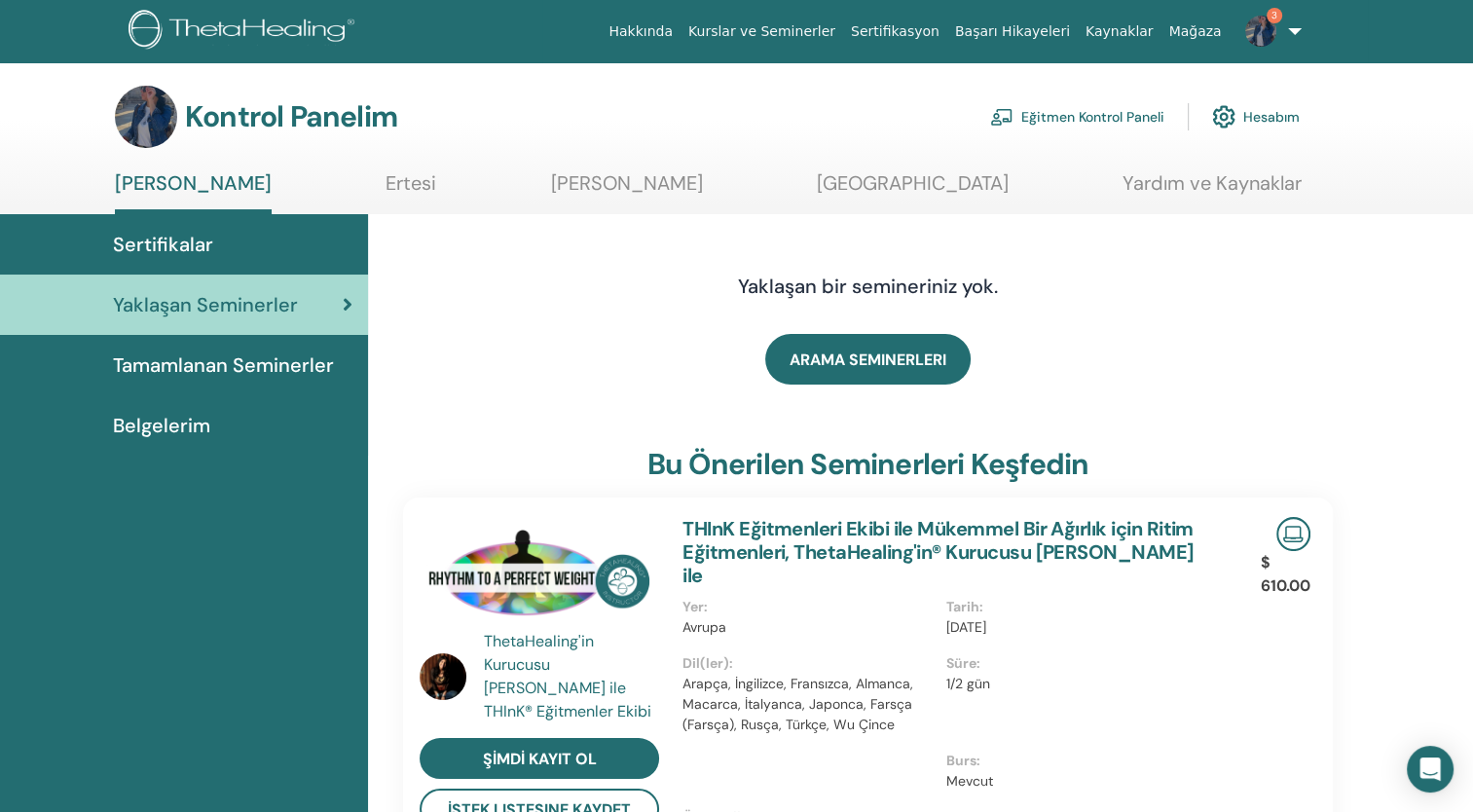
click at [1108, 121] on font "Eğitmen Kontrol Paneli" at bounding box center [1093, 117] width 144 height 18
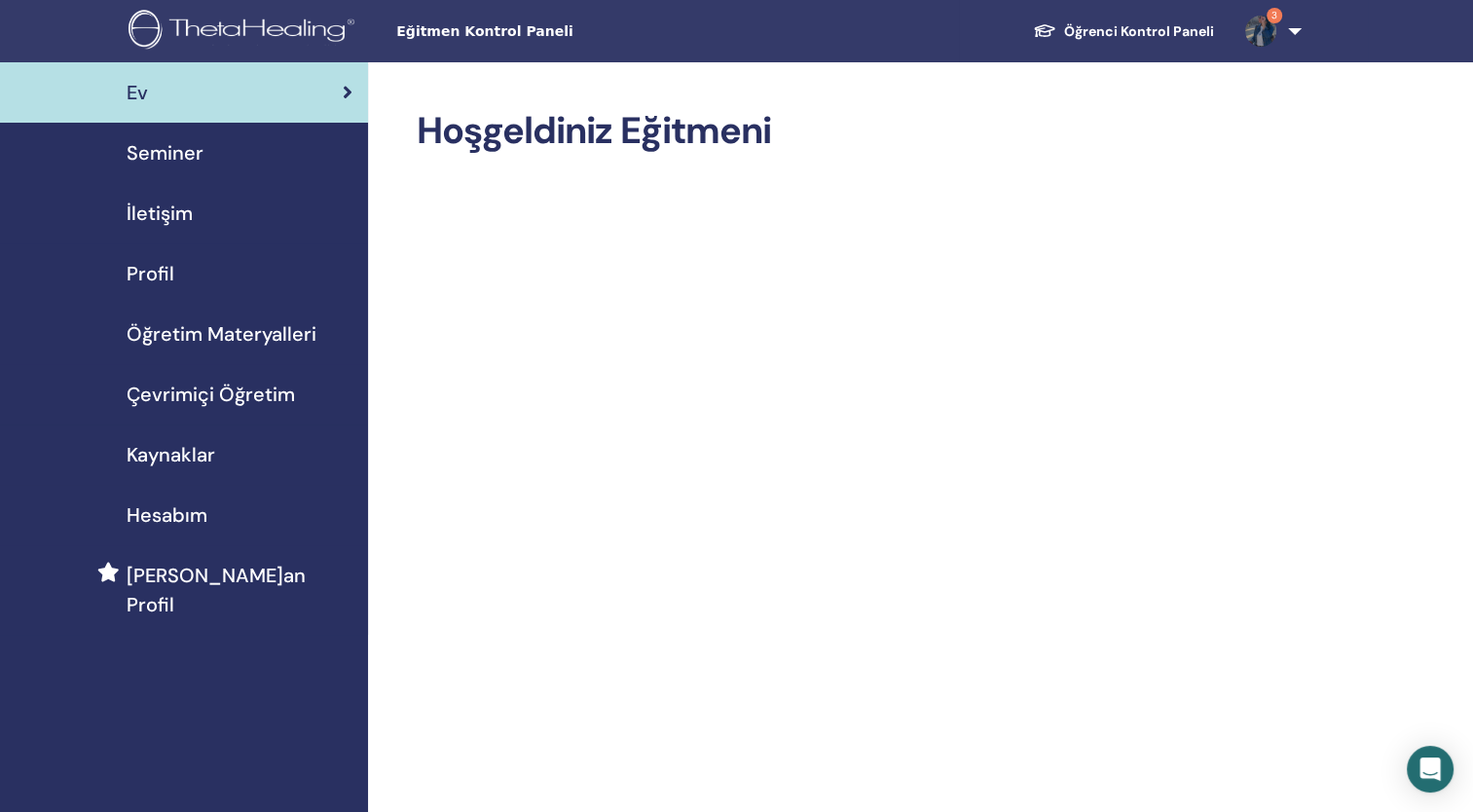
click at [188, 156] on span "Seminer" at bounding box center [165, 153] width 77 height 29
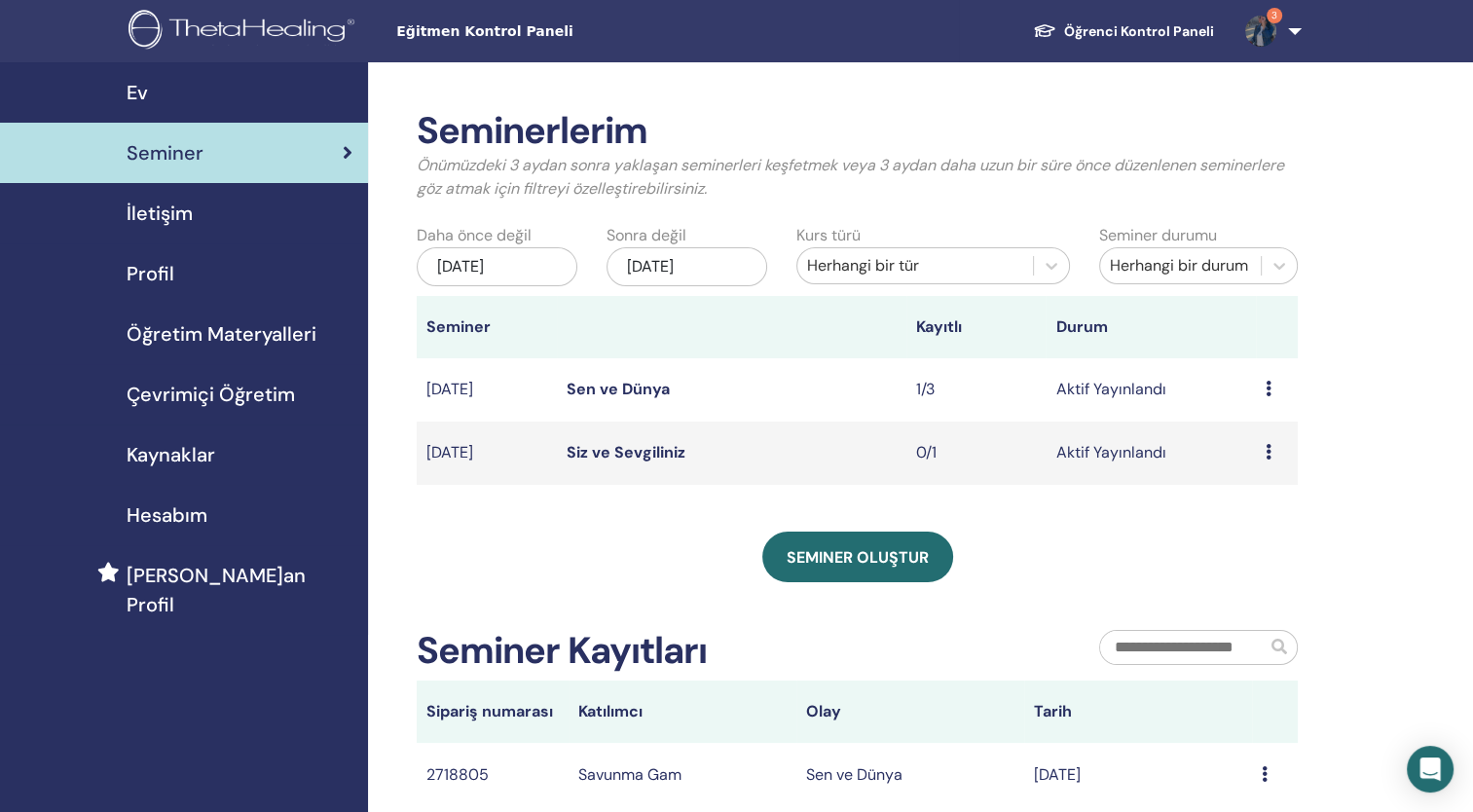
click at [1267, 399] on div "Preview Edit Attendees Cancel" at bounding box center [1276, 389] width 23 height 24
click at [640, 398] on link "Sen ve Dünya" at bounding box center [618, 388] width 103 height 21
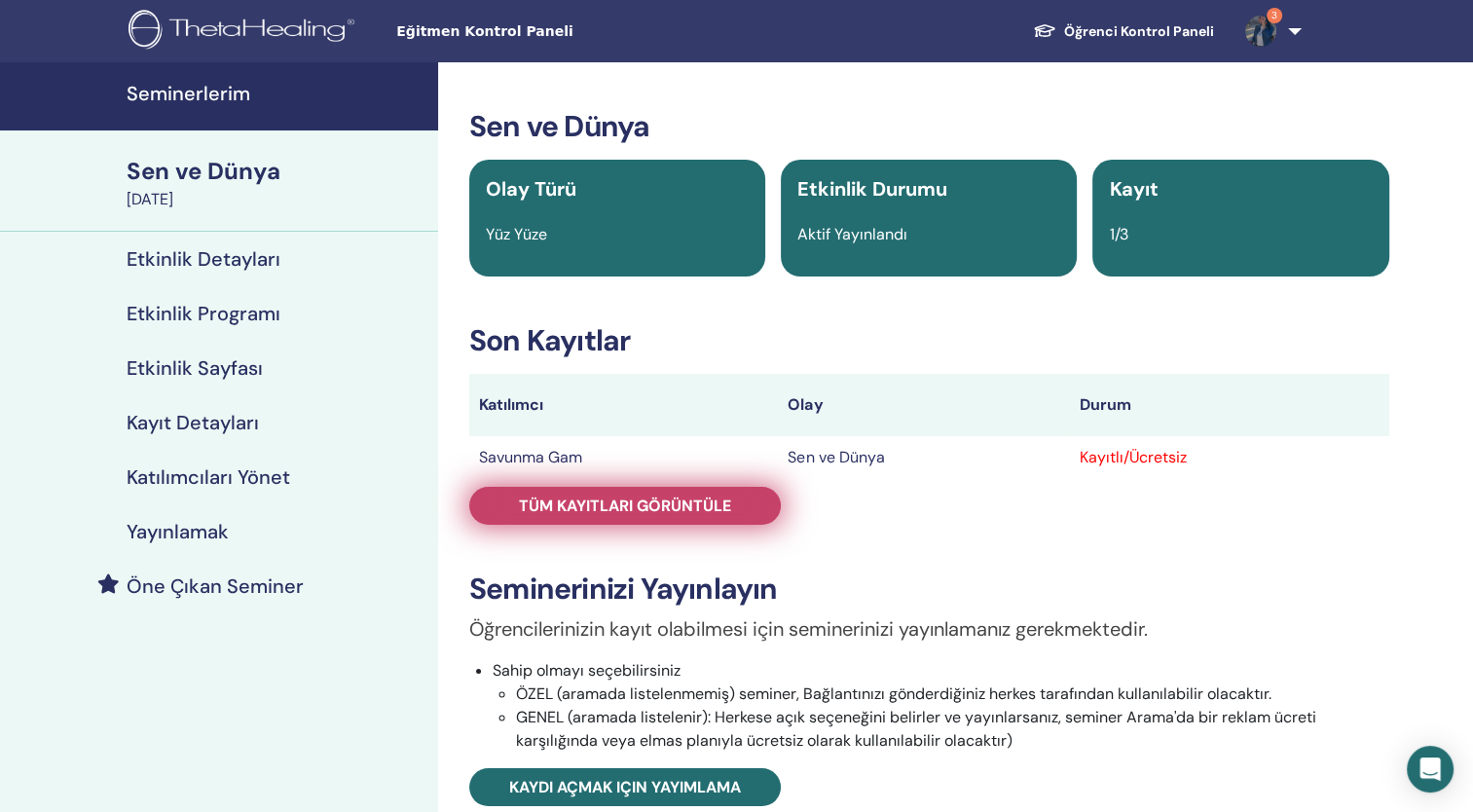
click at [632, 507] on span "Tüm kayıtları görüntüle" at bounding box center [625, 505] width 212 height 21
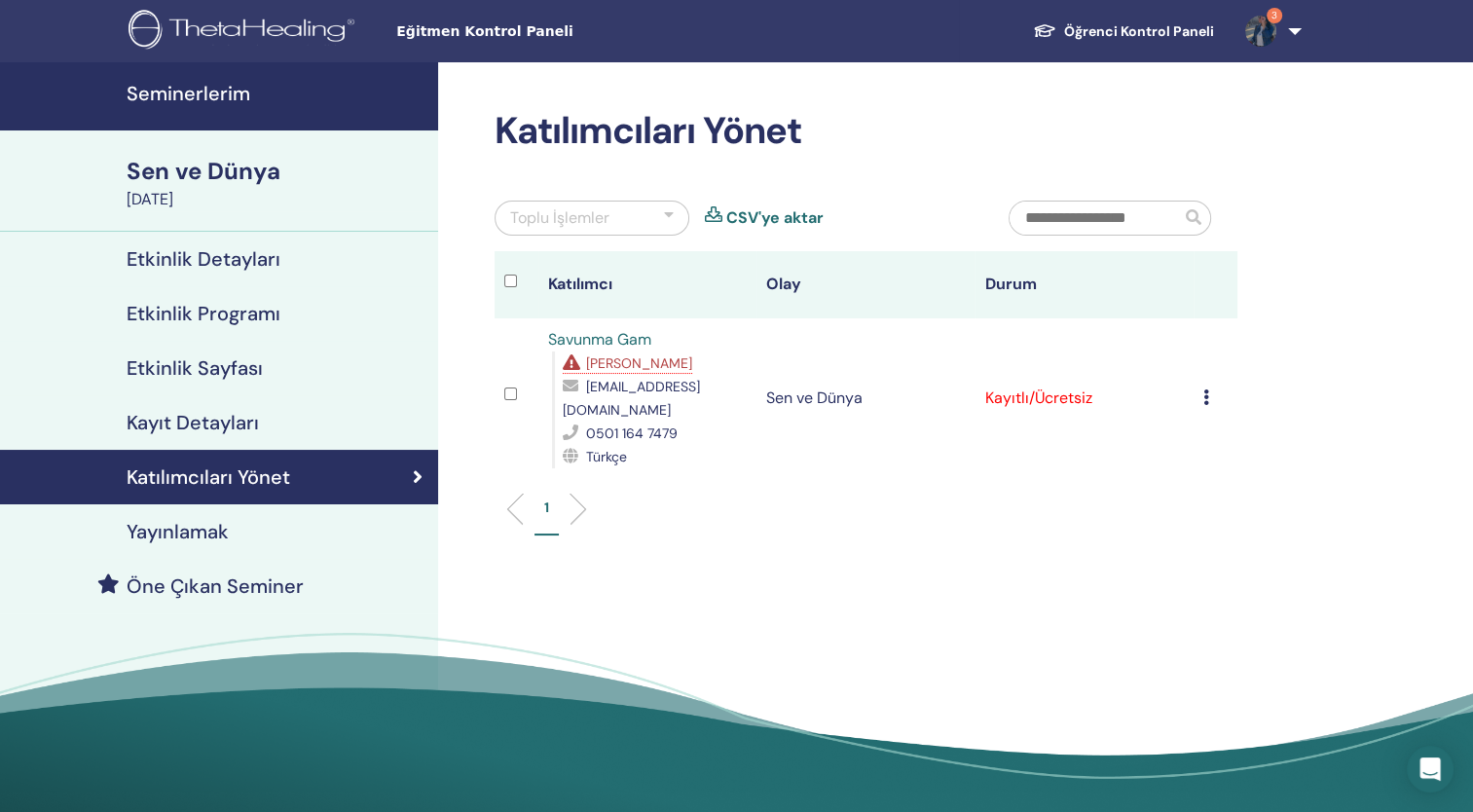
click at [1063, 385] on td "Kayıtlı/Ücretsiz" at bounding box center [1084, 398] width 218 height 159
click at [639, 359] on span "Eksik Ön Koşullar" at bounding box center [639, 363] width 106 height 18
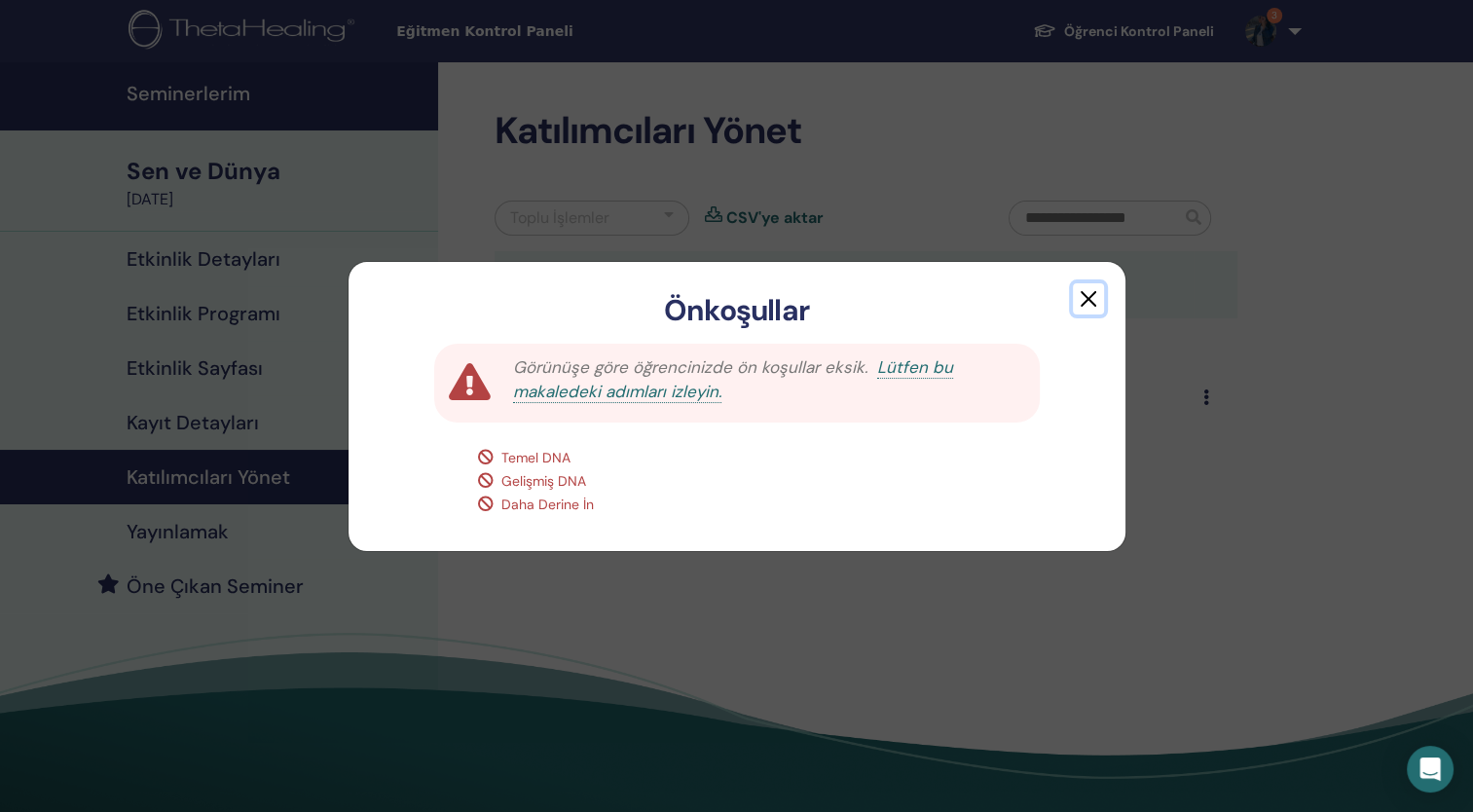
click at [1091, 304] on button "button" at bounding box center [1089, 299] width 31 height 31
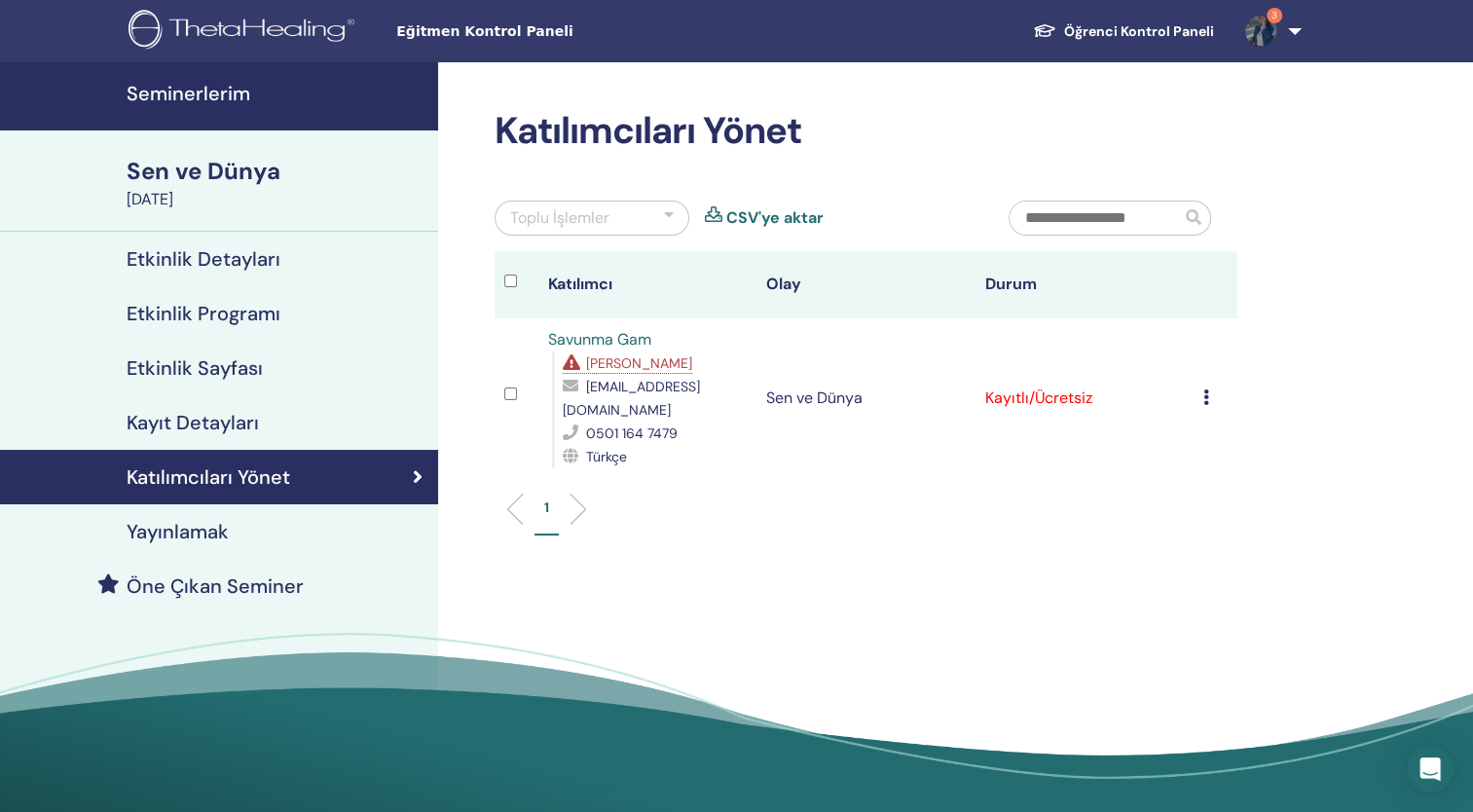
click at [1207, 389] on icon at bounding box center [1207, 397] width 6 height 16
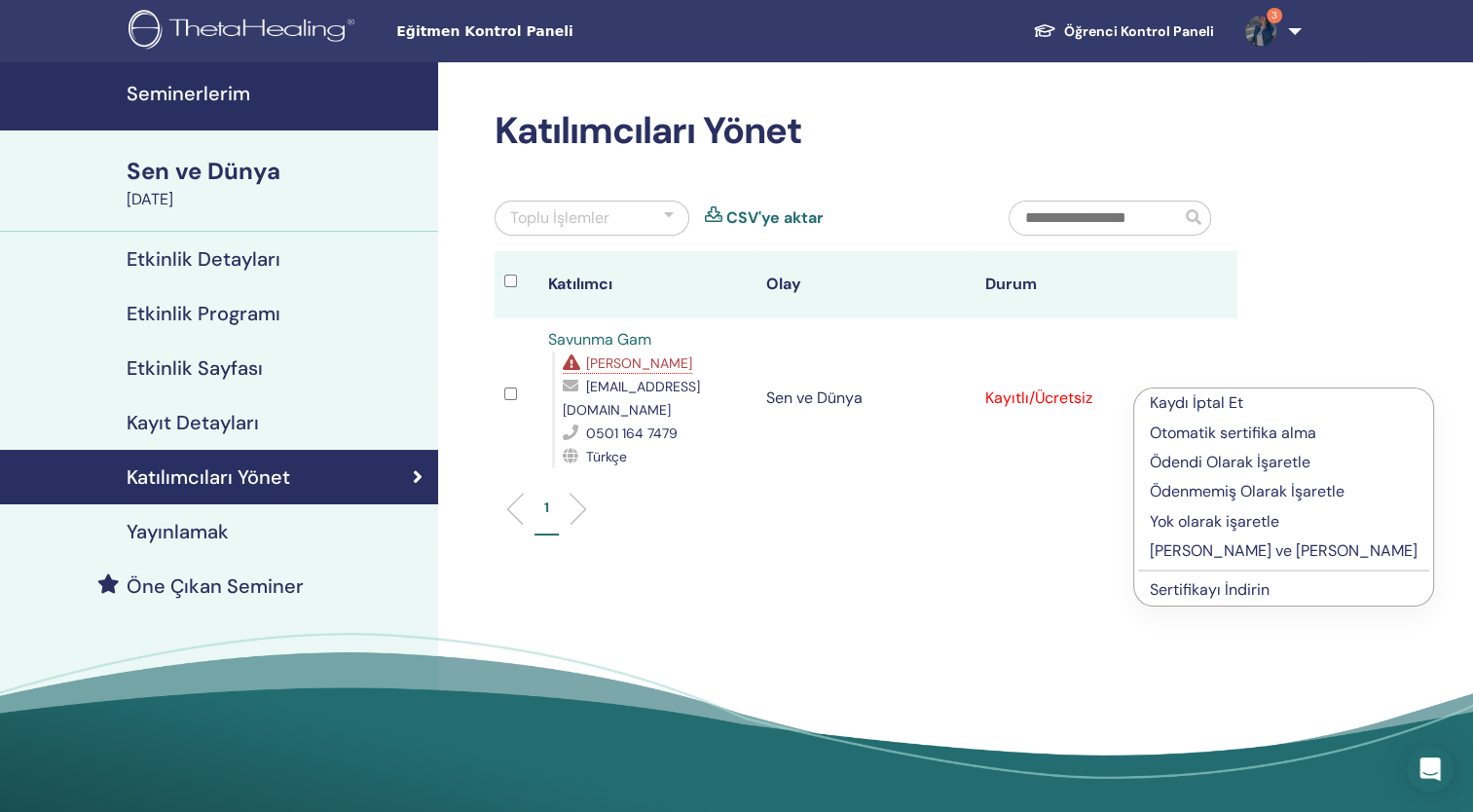
click at [1208, 401] on p "Kaydı İptal Et" at bounding box center [1283, 403] width 267 height 24
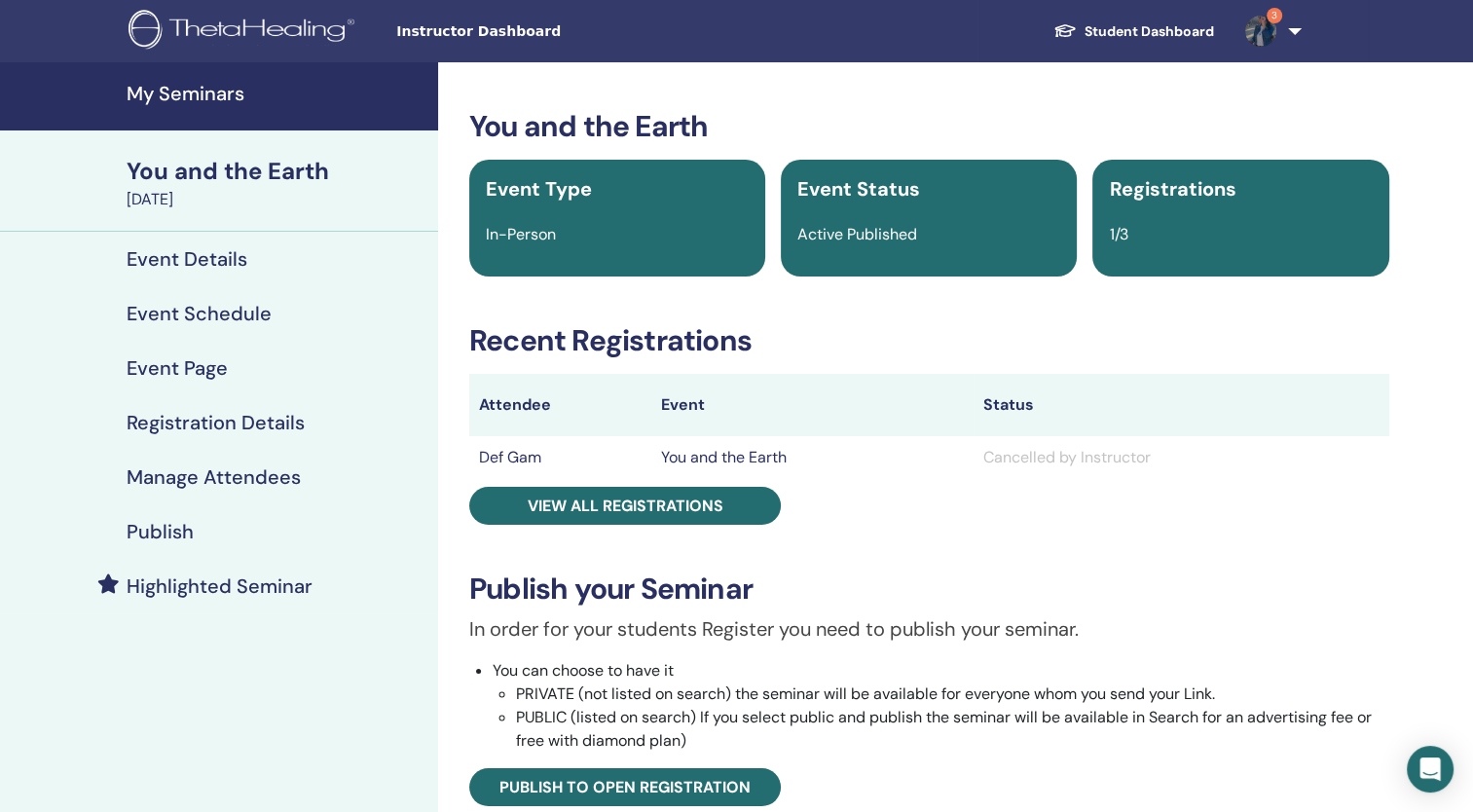
click at [199, 95] on h4 "My Seminars" at bounding box center [276, 93] width 300 height 24
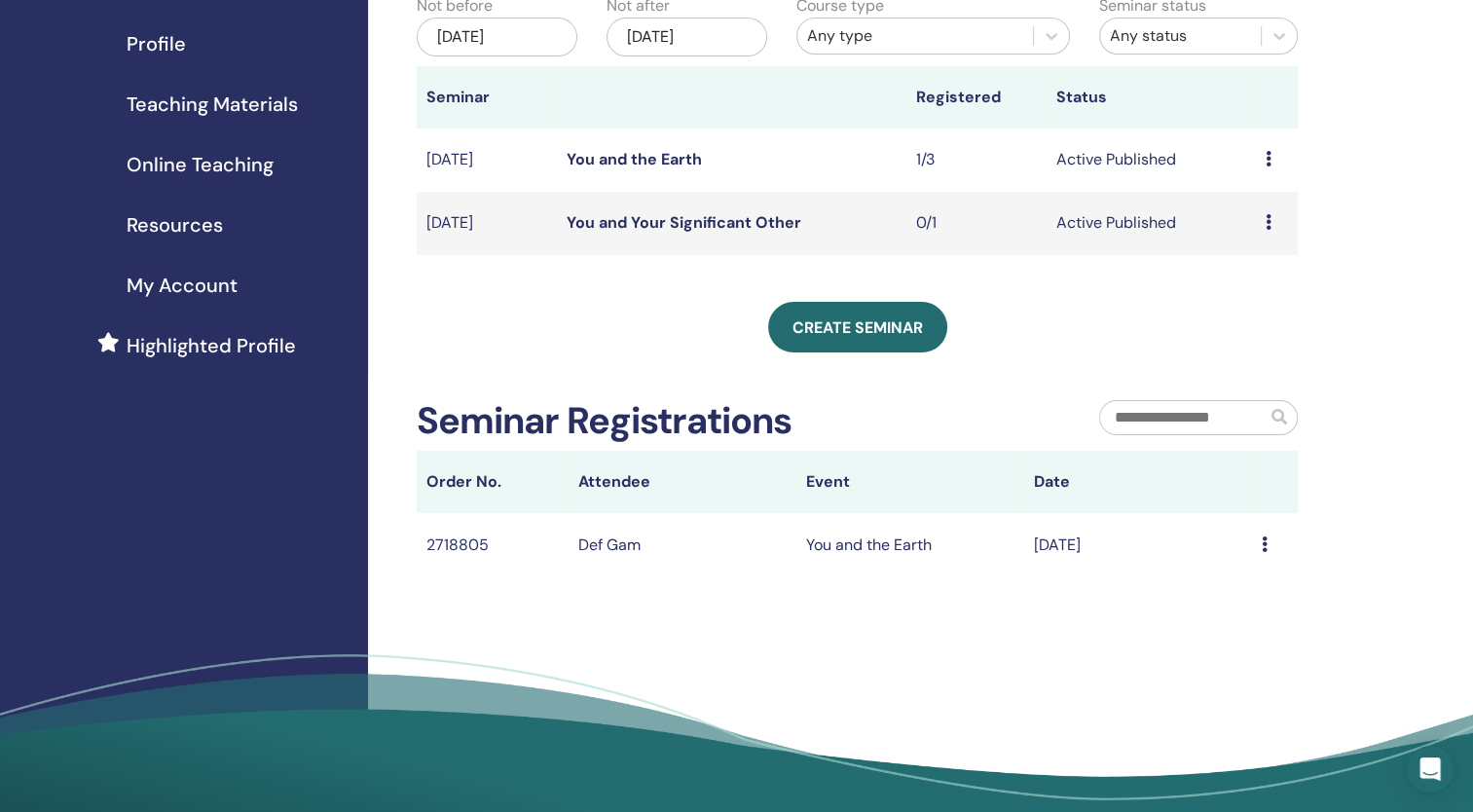
scroll to position [222, 0]
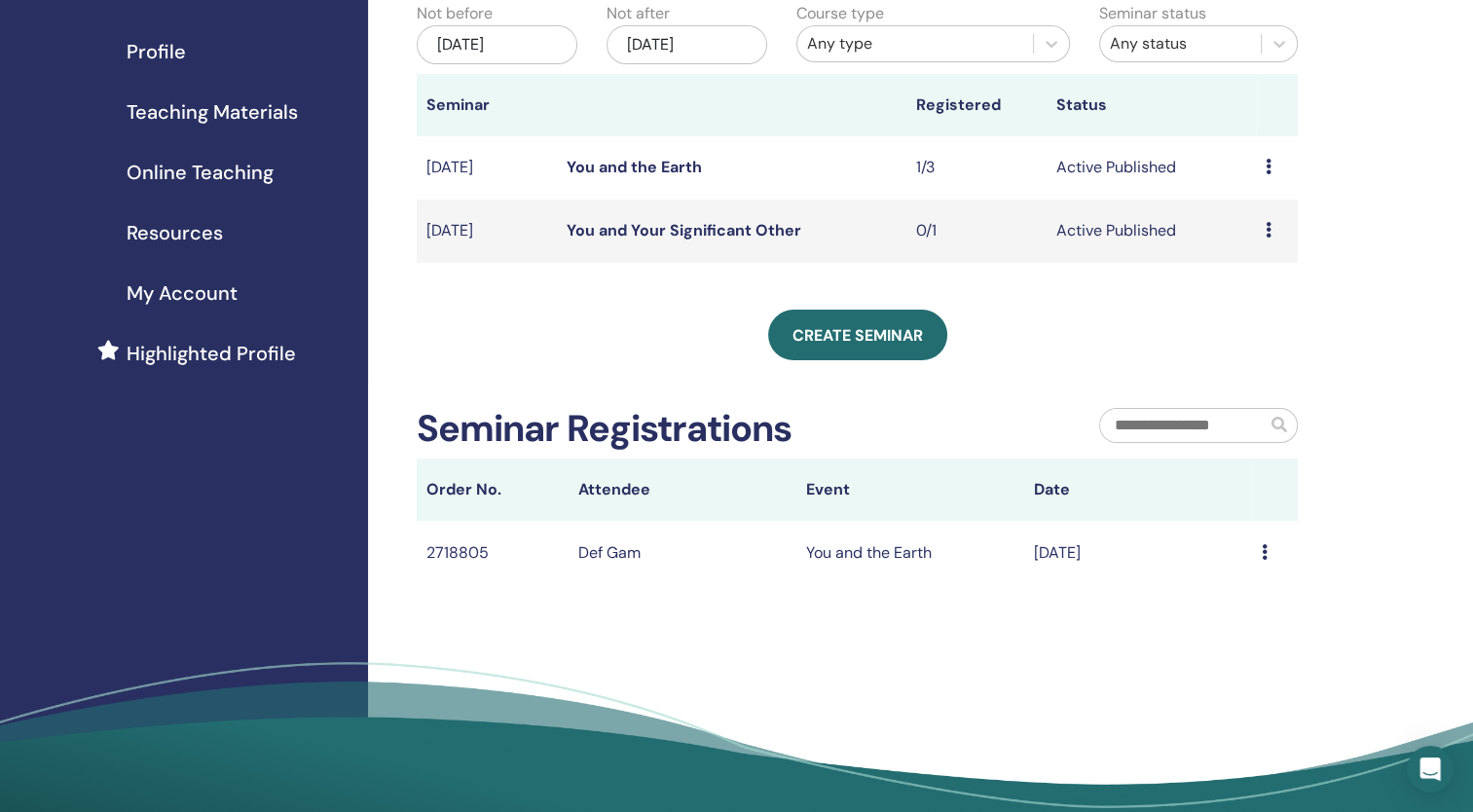
click at [1263, 557] on icon at bounding box center [1265, 551] width 6 height 16
